Goal: Browse casually

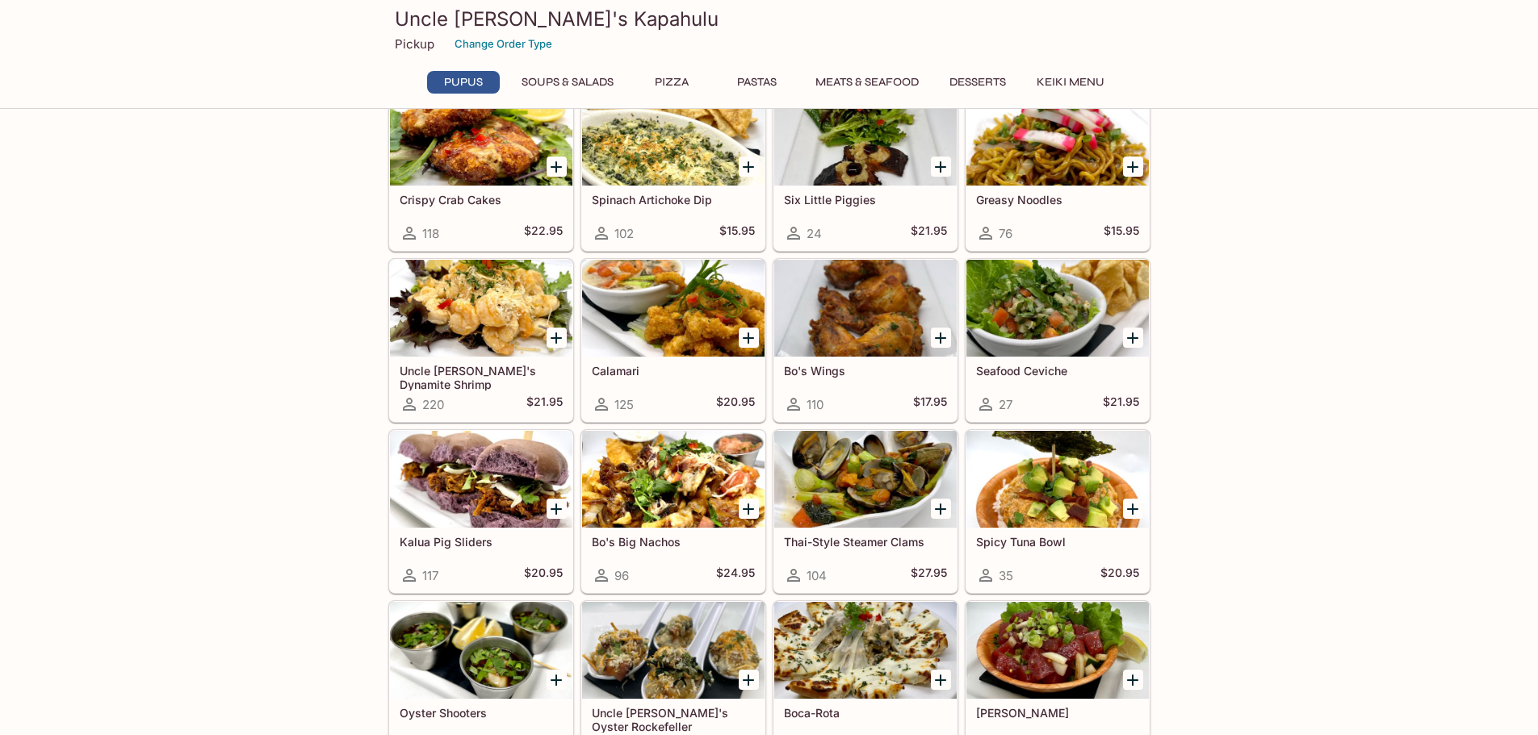
scroll to position [81, 0]
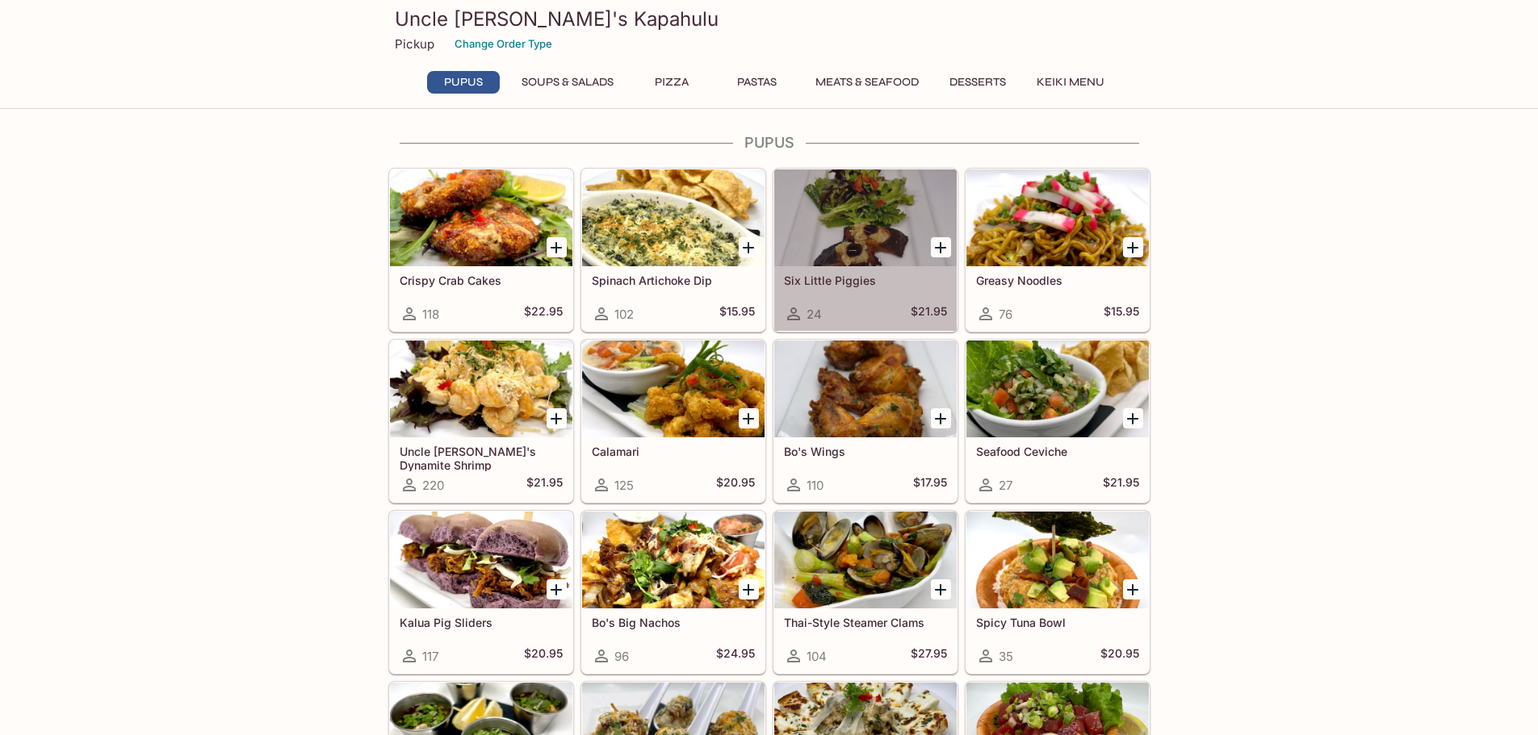
click at [819, 229] on div at bounding box center [865, 218] width 182 height 97
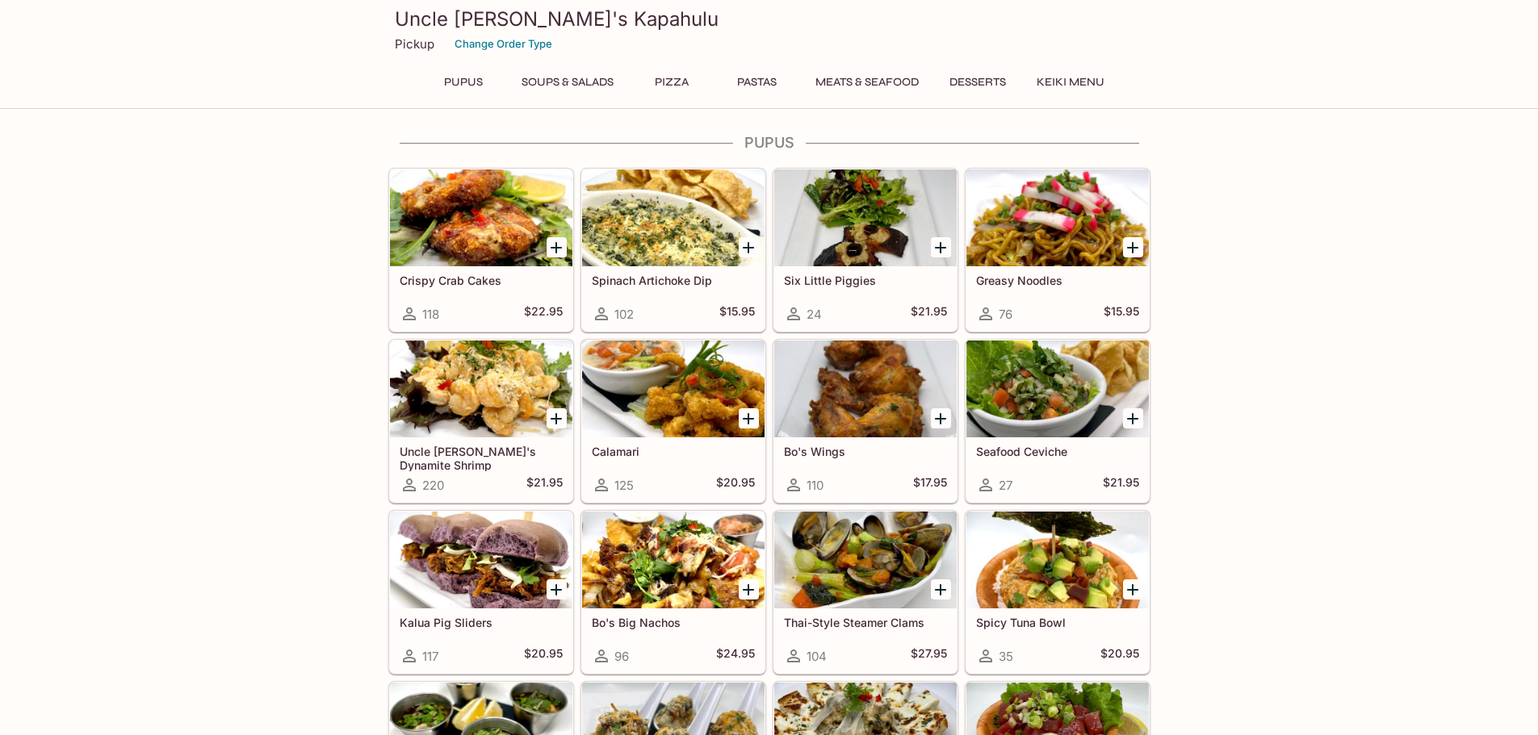
scroll to position [242, 0]
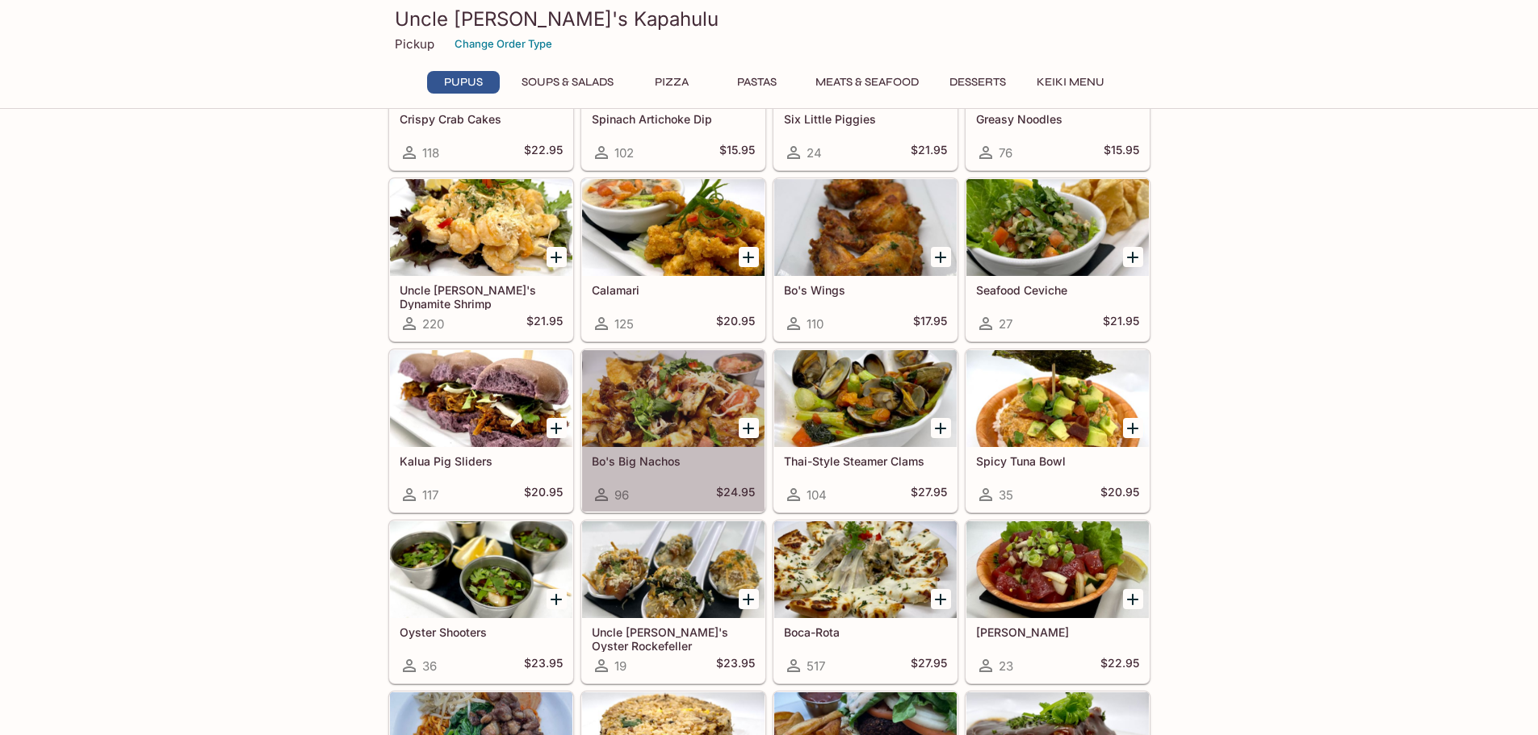
click at [689, 353] on div at bounding box center [673, 398] width 182 height 97
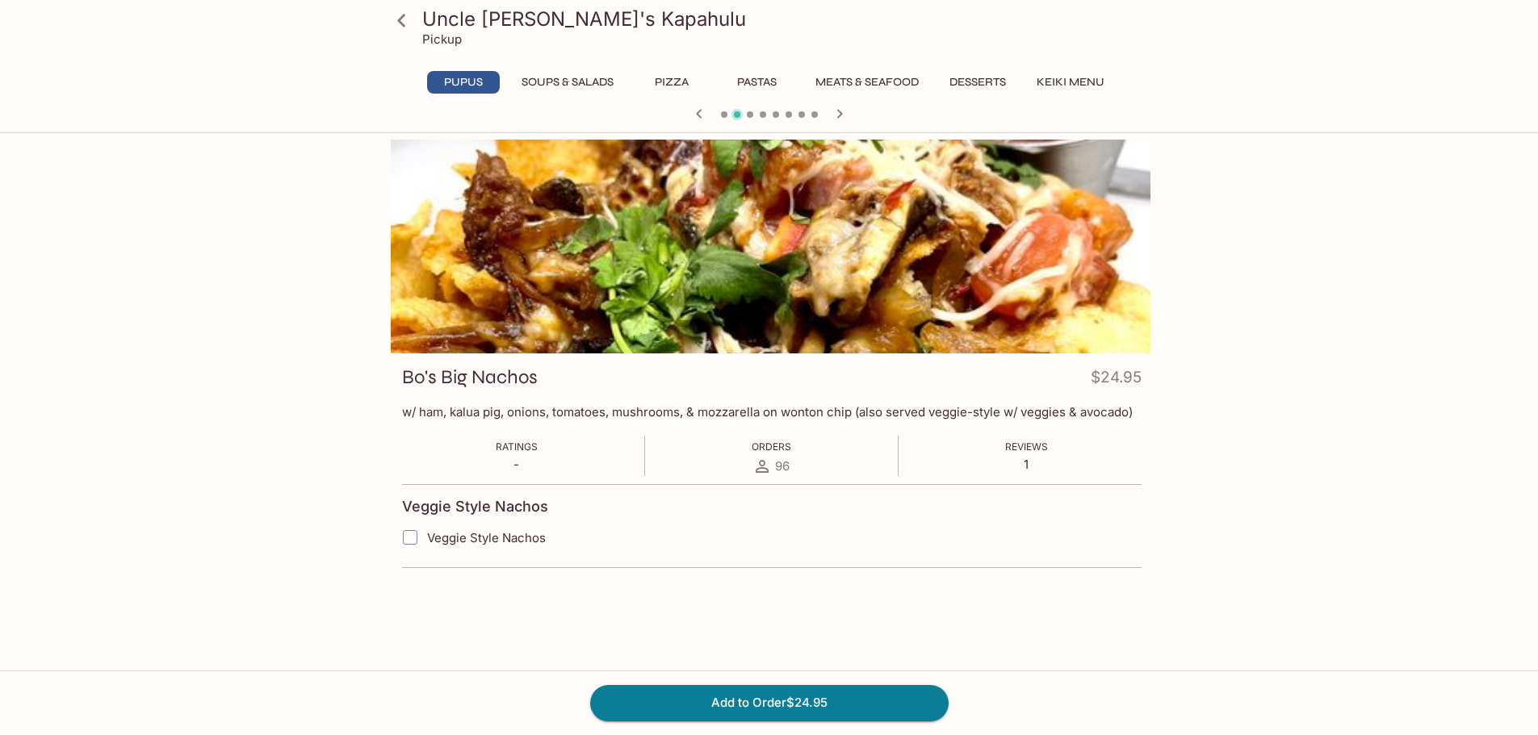
click at [465, 410] on p "w/ ham, kalua pig, onions, tomatoes, mushrooms, & mozzarella on wonton chip (al…" at bounding box center [771, 411] width 739 height 15
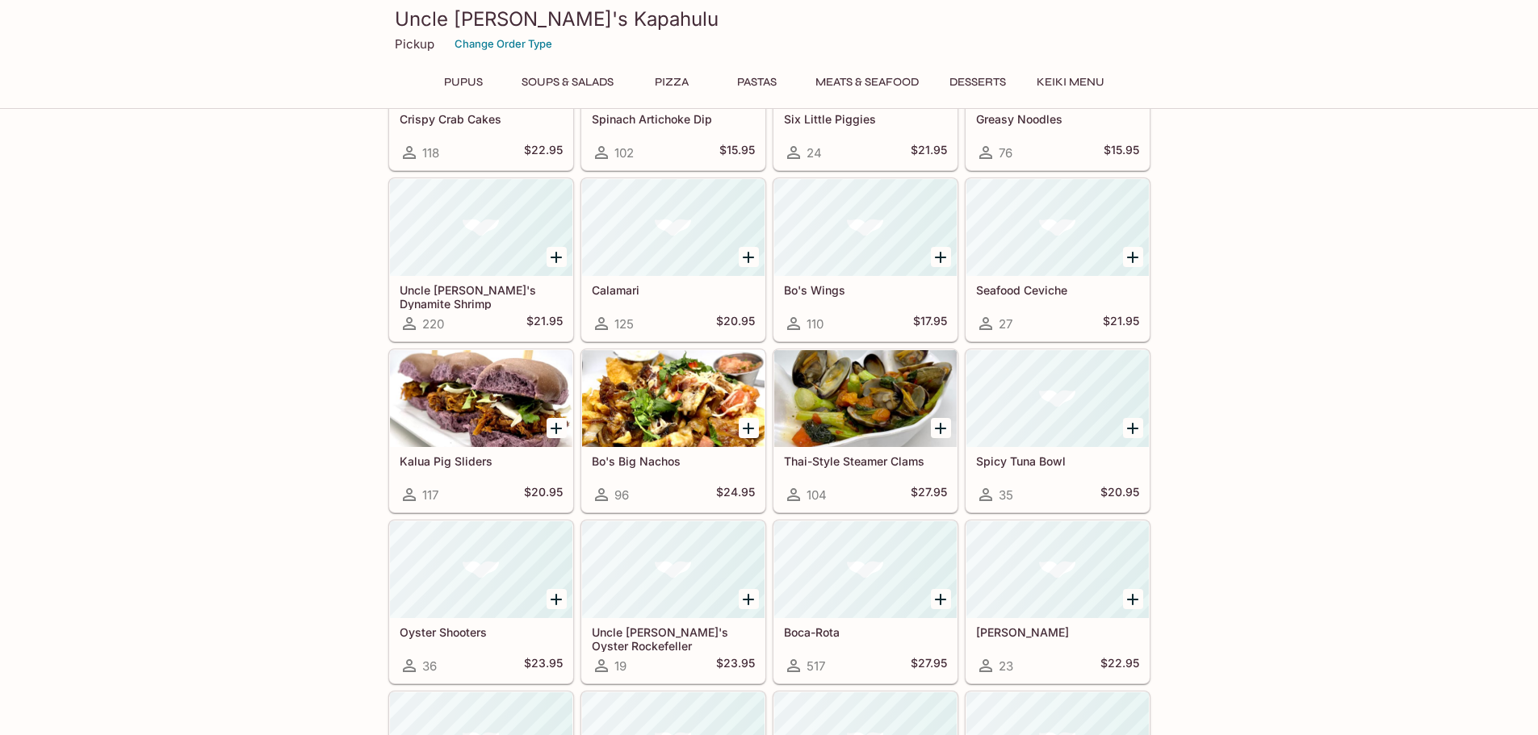
scroll to position [236, 0]
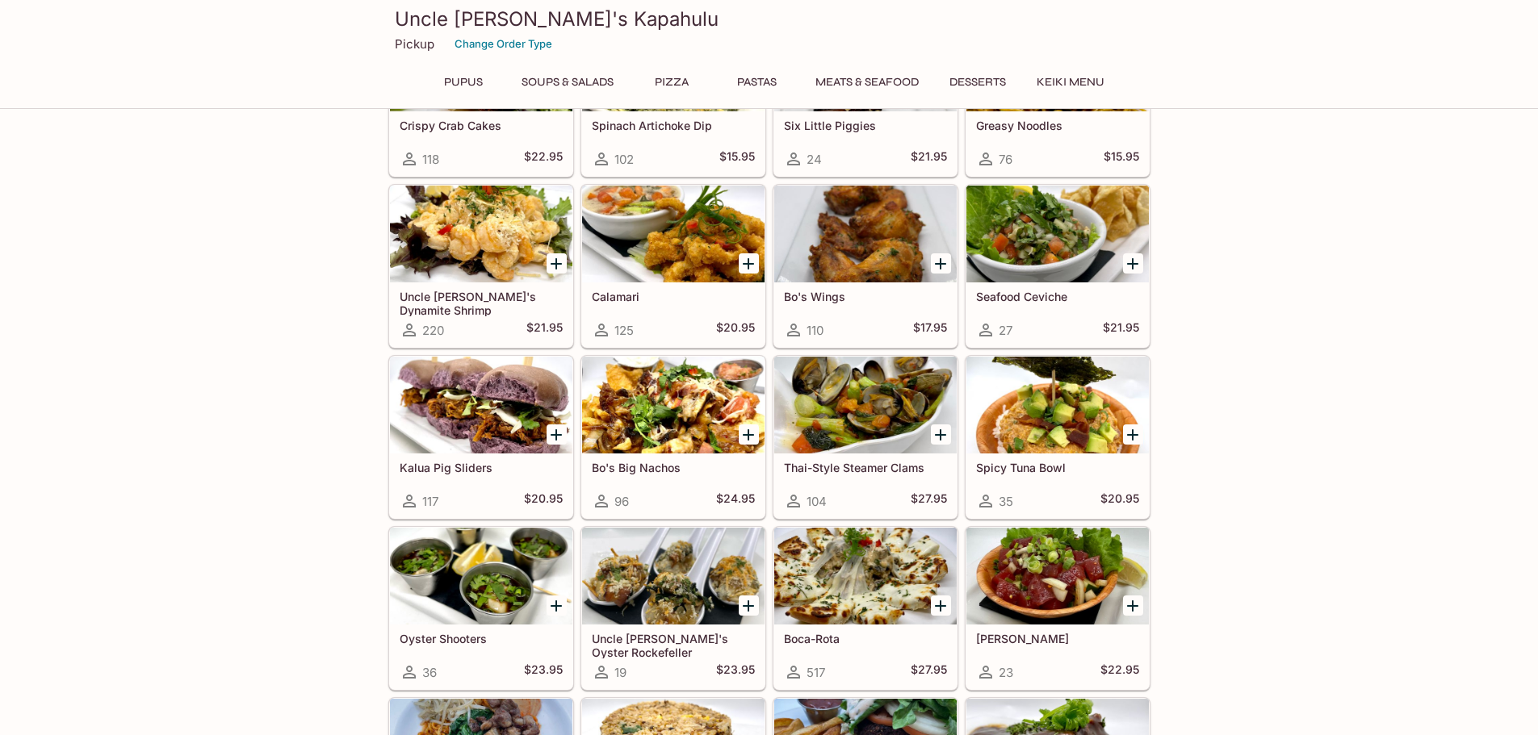
click at [465, 599] on div at bounding box center [481, 576] width 182 height 97
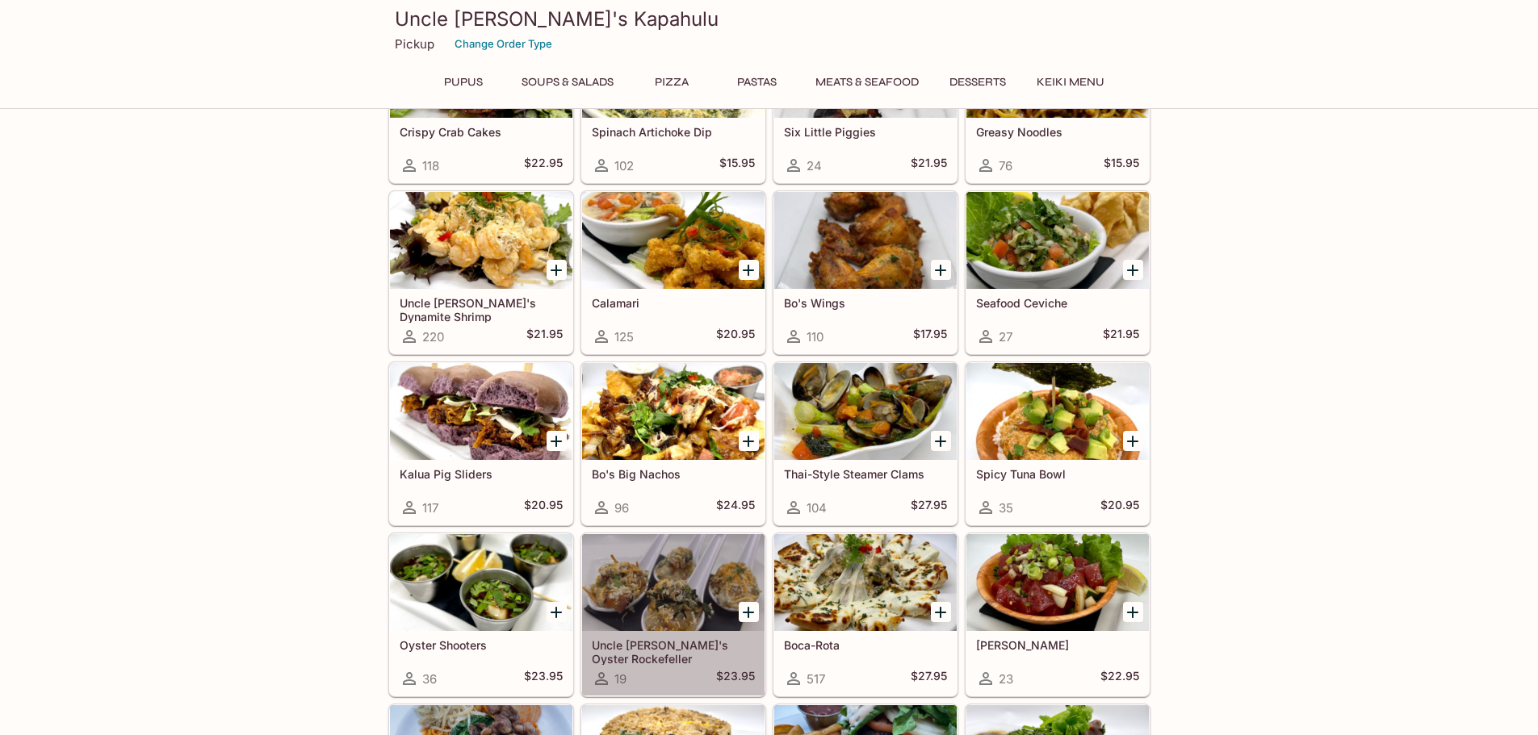
click at [664, 606] on div at bounding box center [673, 582] width 182 height 97
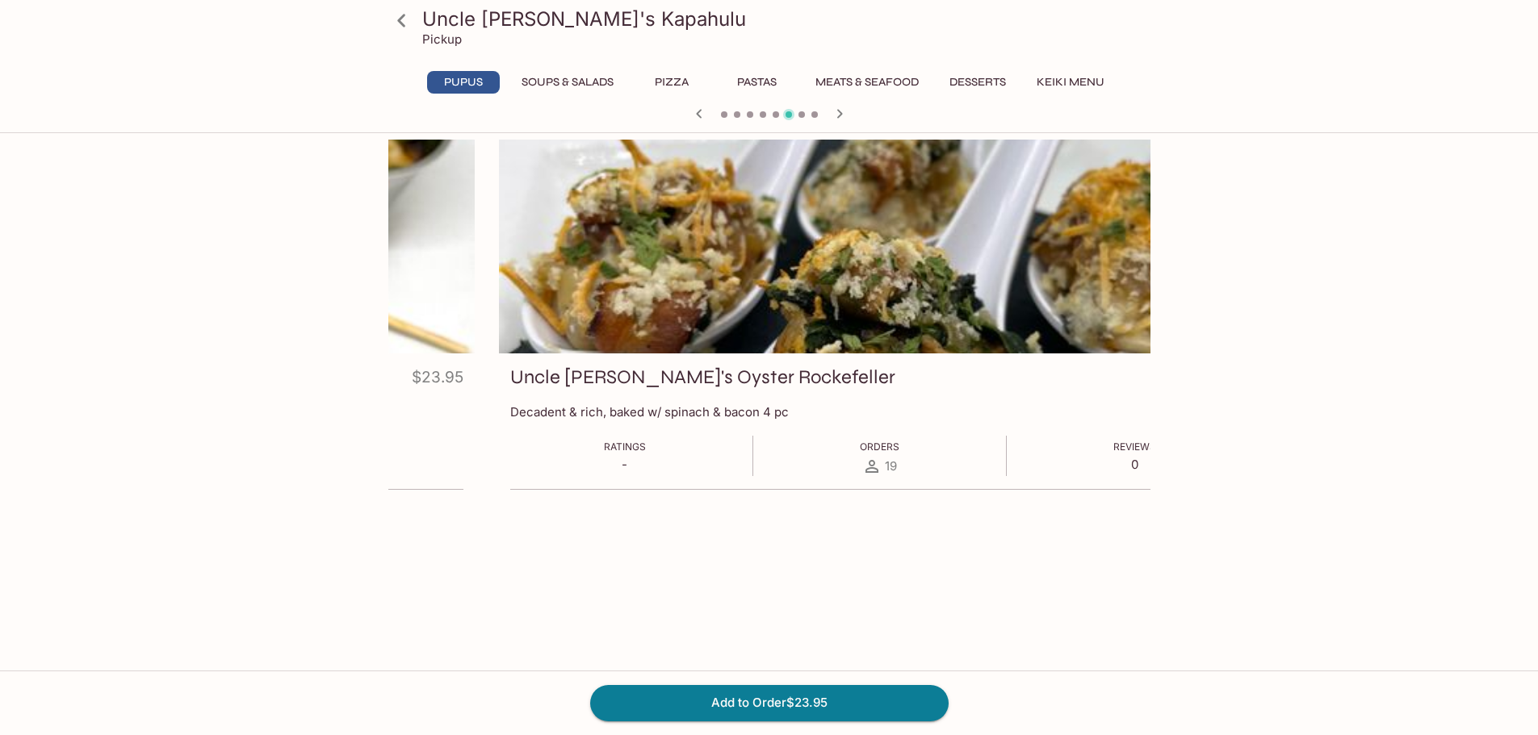
click at [510, 417] on p "Decadent & rich, baked w/ spinach & bacon 4 pc" at bounding box center [879, 411] width 739 height 15
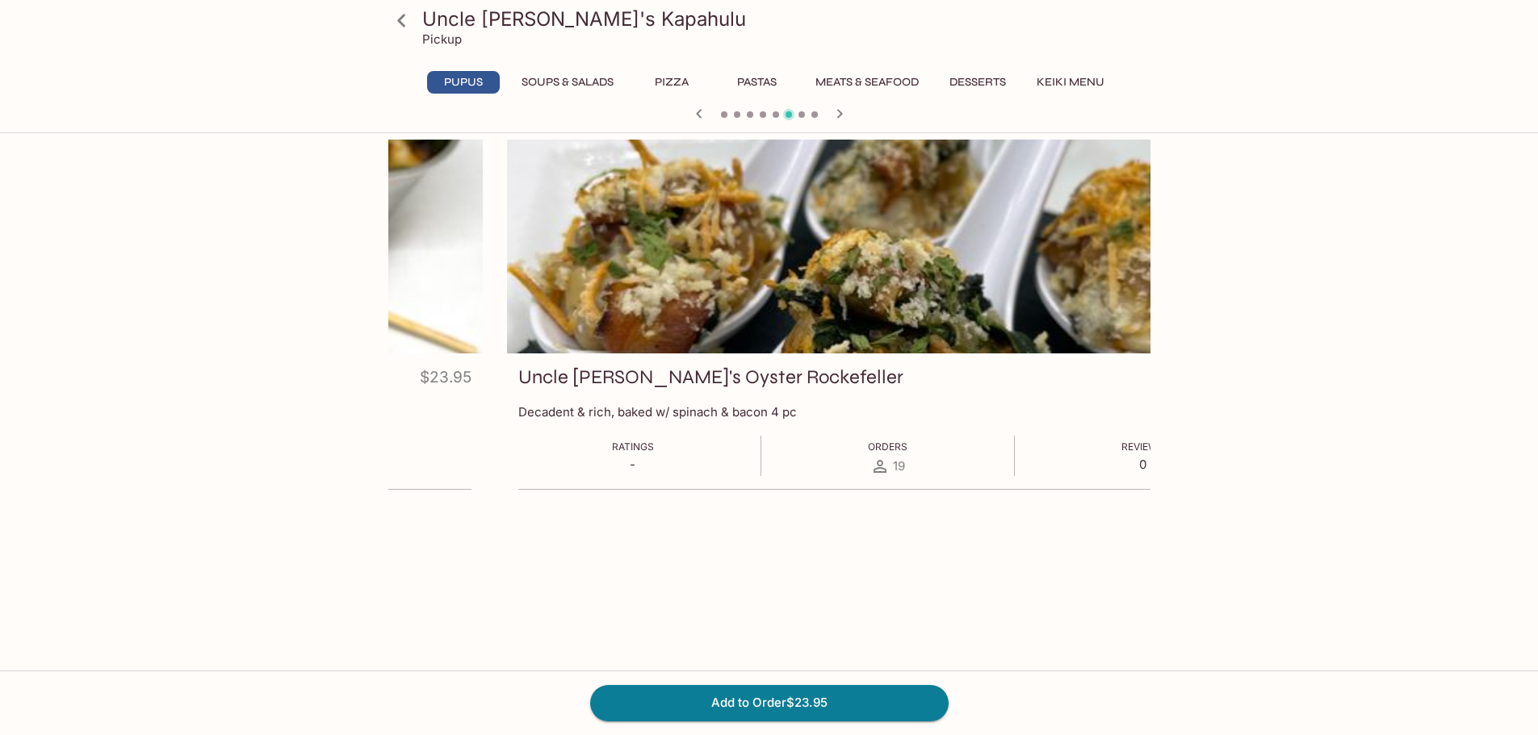
click at [615, 411] on p "Decadent & rich, baked w/ spinach & bacon 4 pc" at bounding box center [887, 411] width 739 height 15
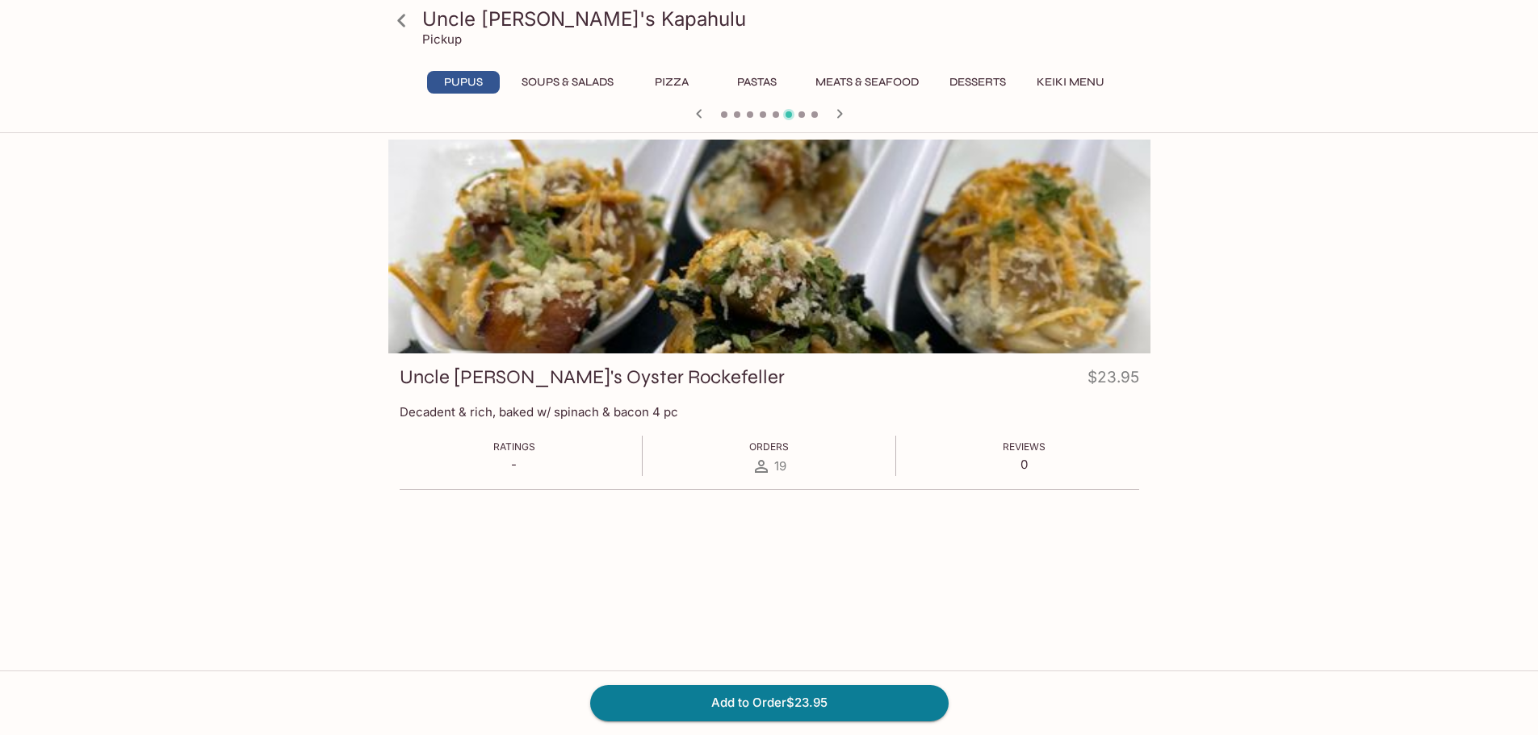
click at [406, 14] on icon at bounding box center [401, 20] width 28 height 28
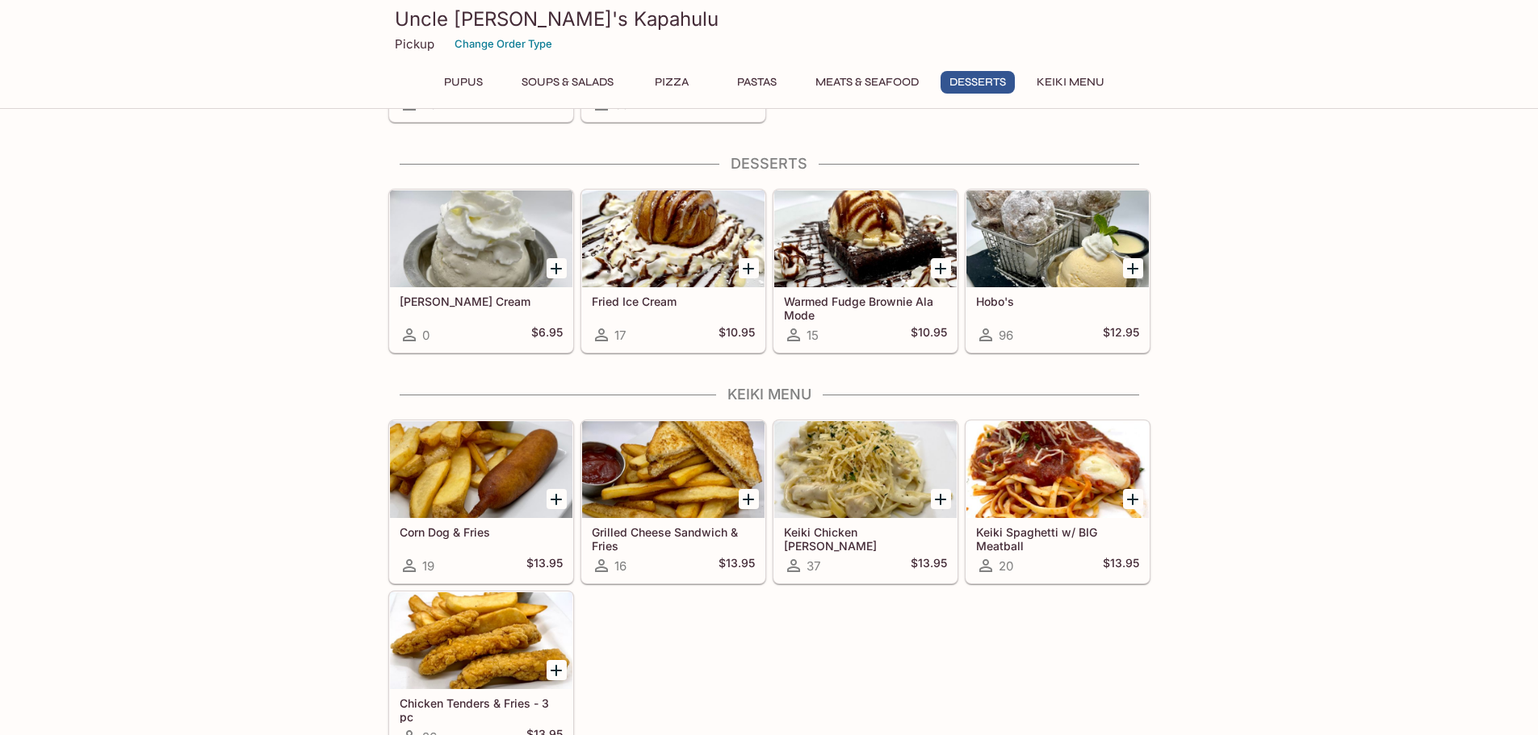
scroll to position [2603, 0]
